Goal: Task Accomplishment & Management: Use online tool/utility

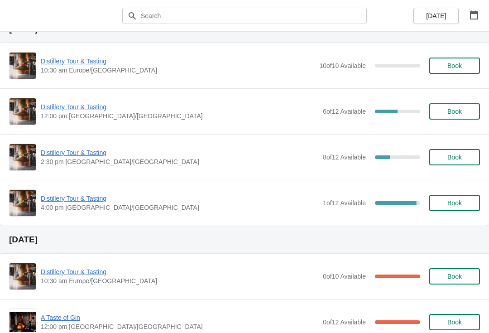
scroll to position [302, 0]
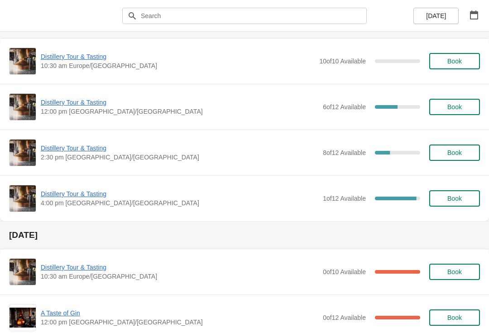
click at [78, 102] on span "Distillery Tour & Tasting" at bounding box center [180, 102] width 278 height 9
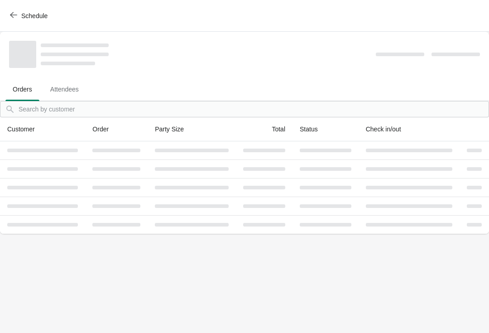
scroll to position [0, 0]
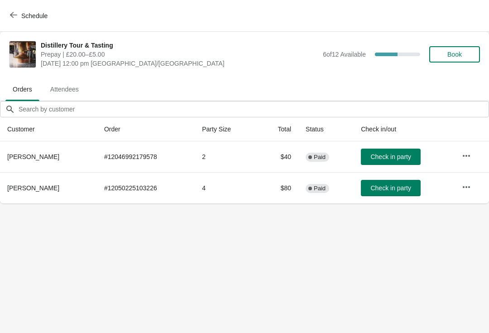
click at [470, 189] on icon "button" at bounding box center [466, 187] width 9 height 9
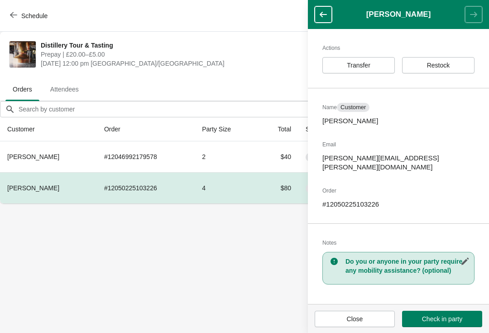
click at [449, 64] on span "Restock" at bounding box center [438, 65] width 23 height 7
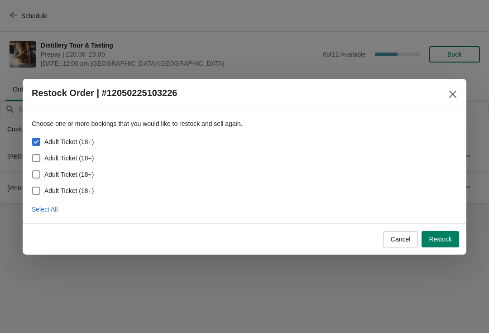
click at [40, 217] on button "Select All" at bounding box center [45, 209] width 34 height 16
checkbox input "true"
click at [441, 239] on span "Restock" at bounding box center [440, 239] width 23 height 7
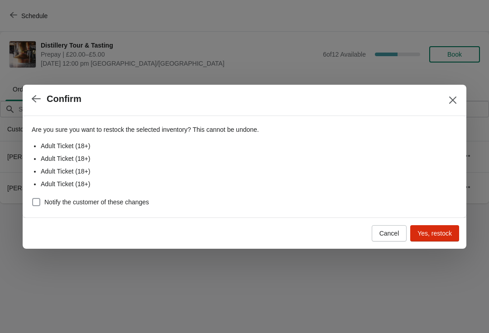
click at [136, 196] on label "Notify the customer of these changes" at bounding box center [90, 202] width 117 height 13
click at [33, 198] on input "Notify the customer of these changes" at bounding box center [32, 198] width 0 height 0
checkbox input "true"
click at [440, 238] on button "Yes, restock" at bounding box center [435, 233] width 49 height 16
